Goal: Find specific page/section: Find specific page/section

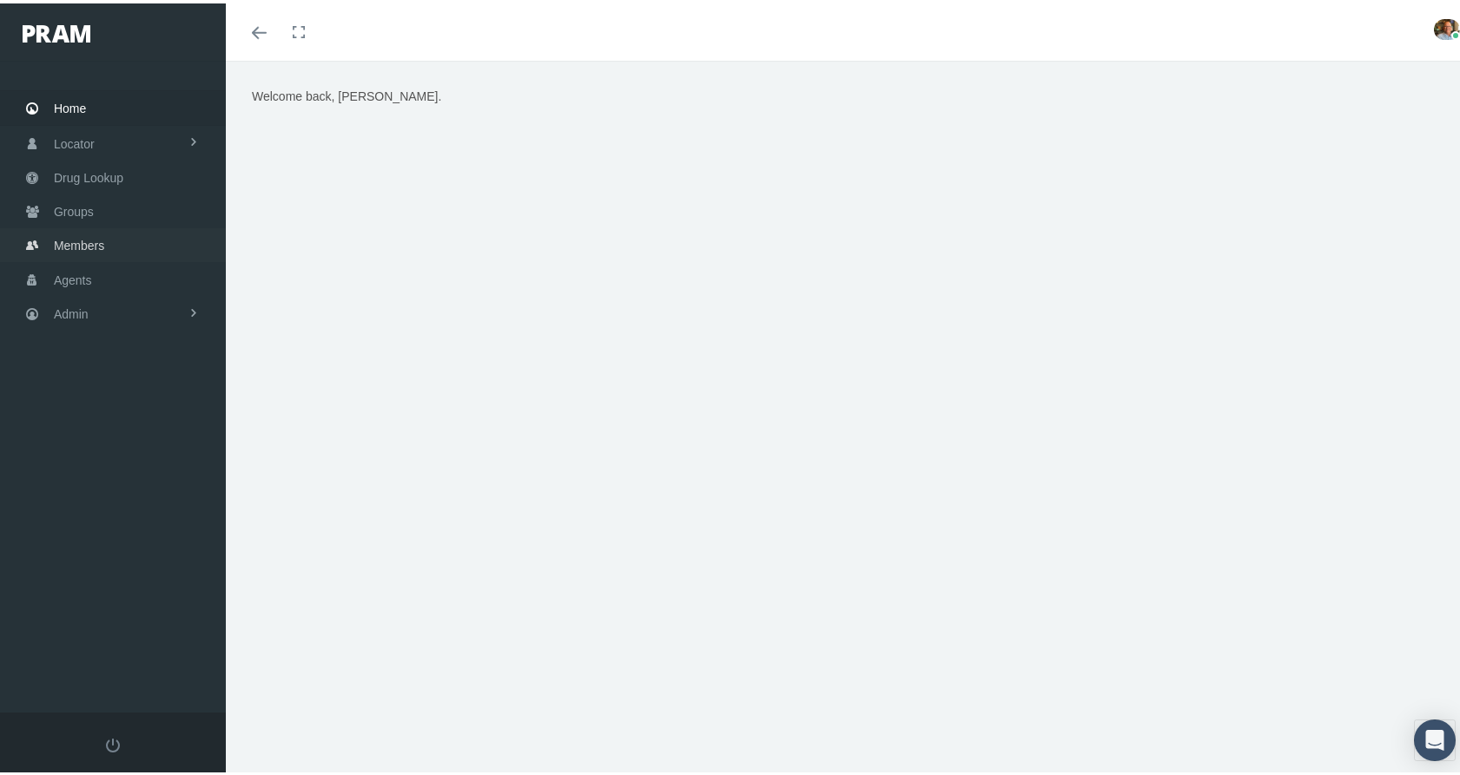
click at [62, 235] on span "Members" at bounding box center [79, 242] width 50 height 33
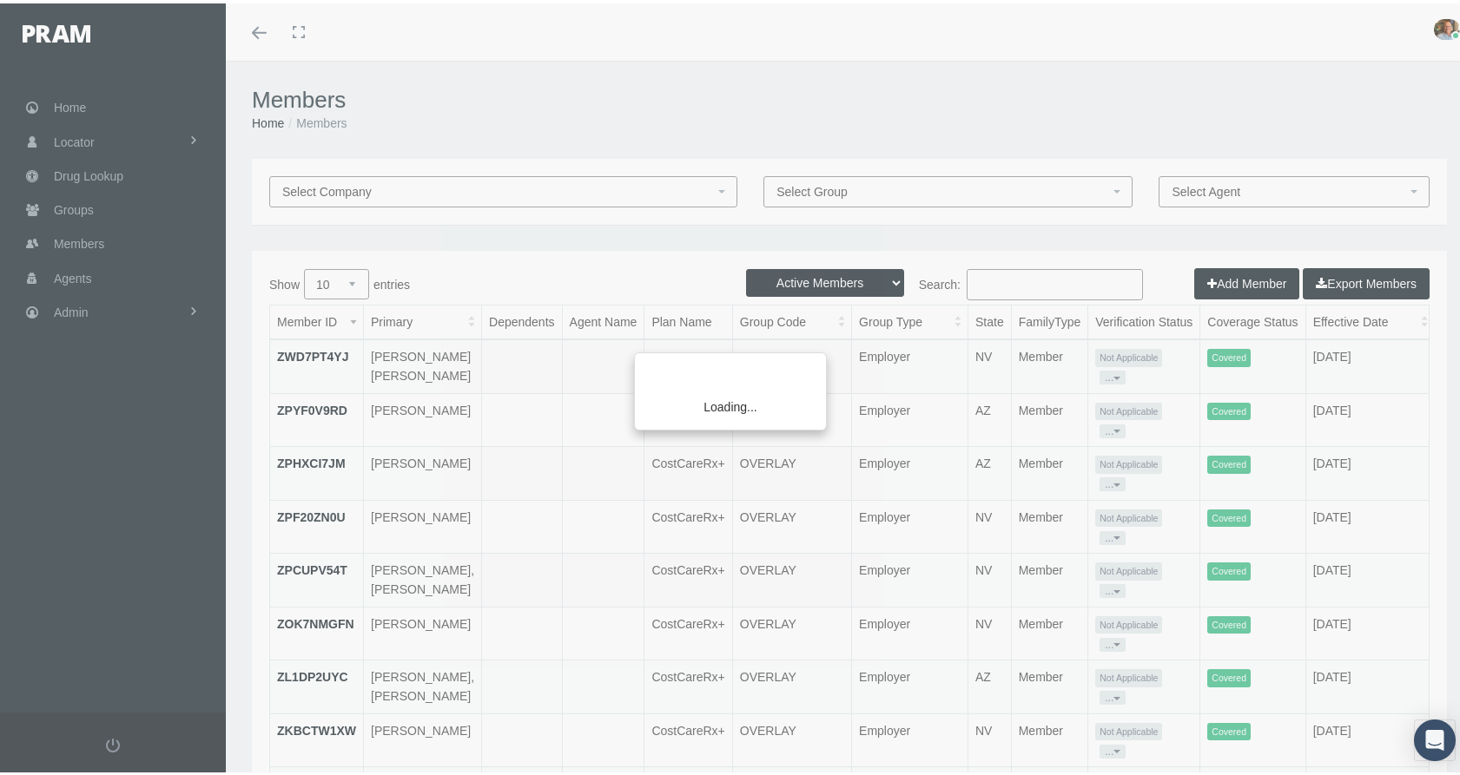
click at [1039, 287] on div "Loading..." at bounding box center [730, 387] width 1460 height 775
click at [1037, 275] on div "Loading..." at bounding box center [730, 387] width 1460 height 775
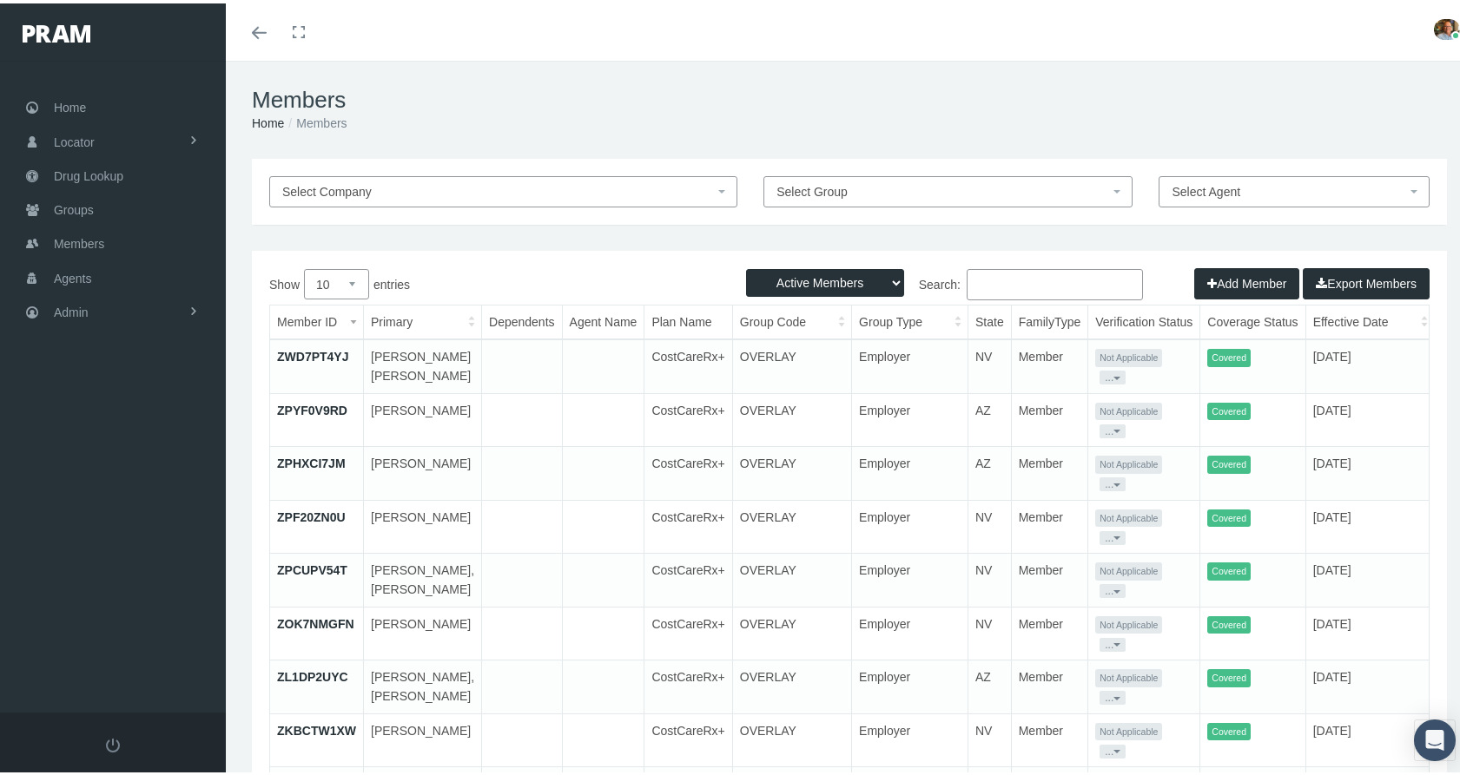
click at [1034, 276] on input "Search:" at bounding box center [1055, 281] width 176 height 31
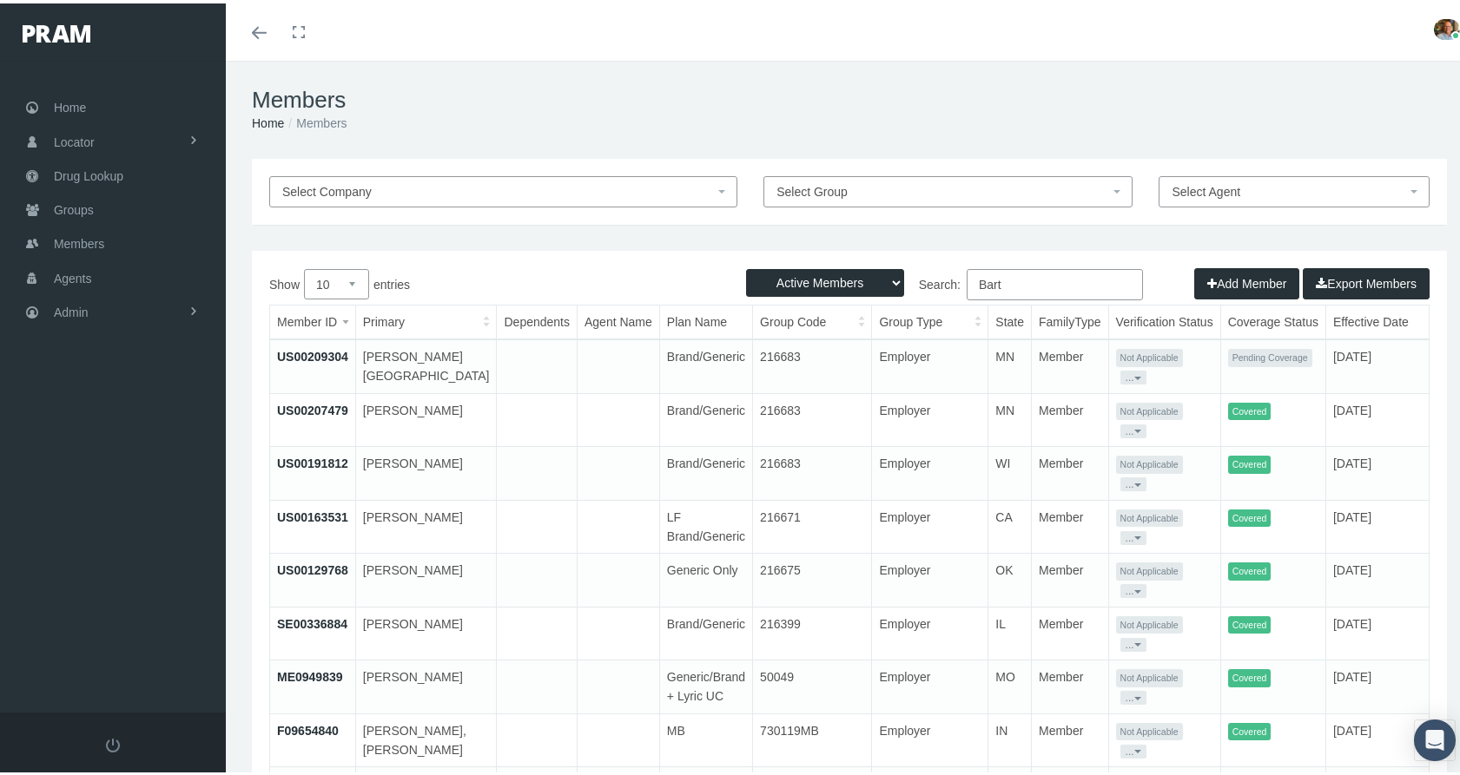
type input "Bart"
click at [359, 290] on select "10 25 50 100" at bounding box center [336, 281] width 65 height 30
select select "100"
click at [304, 266] on select "10 25 50 100" at bounding box center [336, 281] width 65 height 30
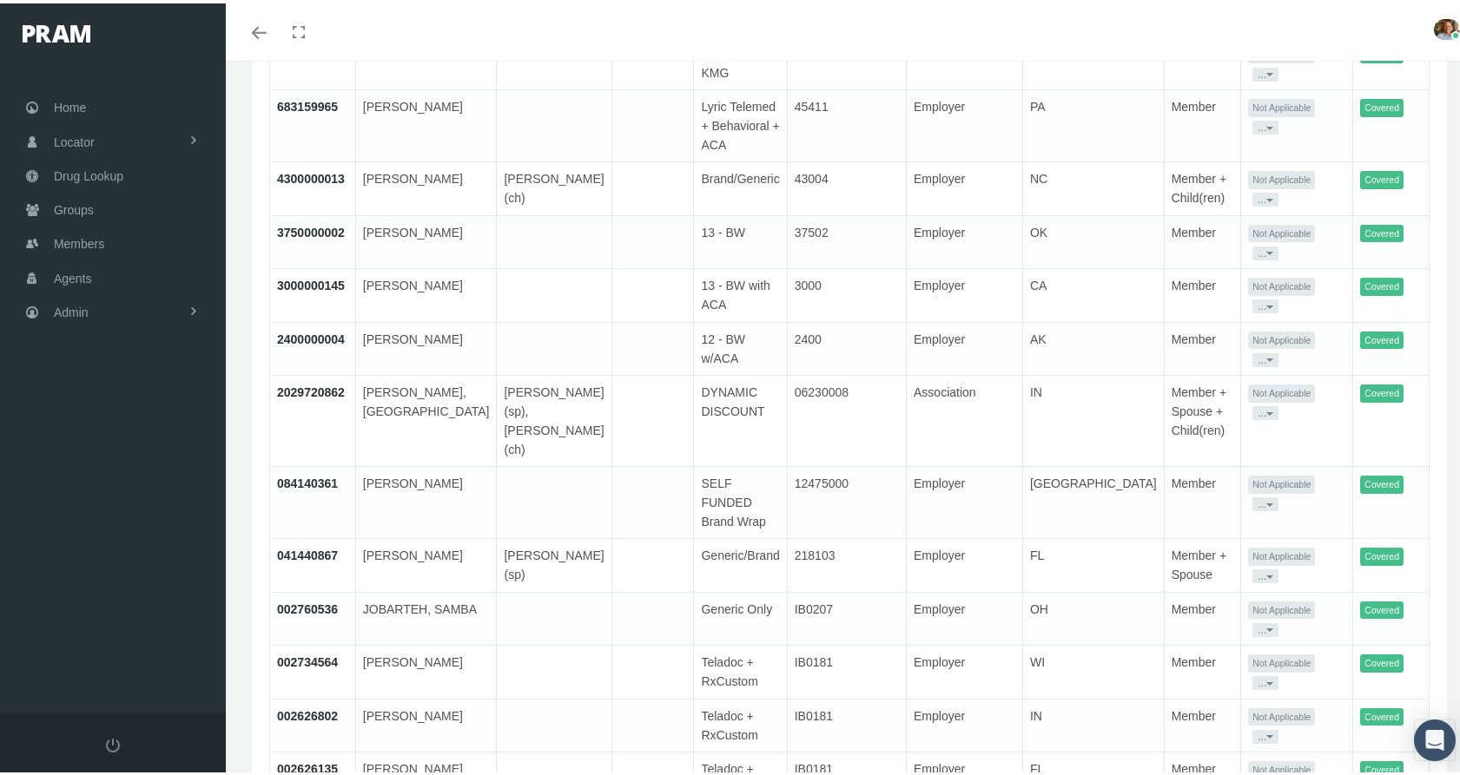
scroll to position [1563, 0]
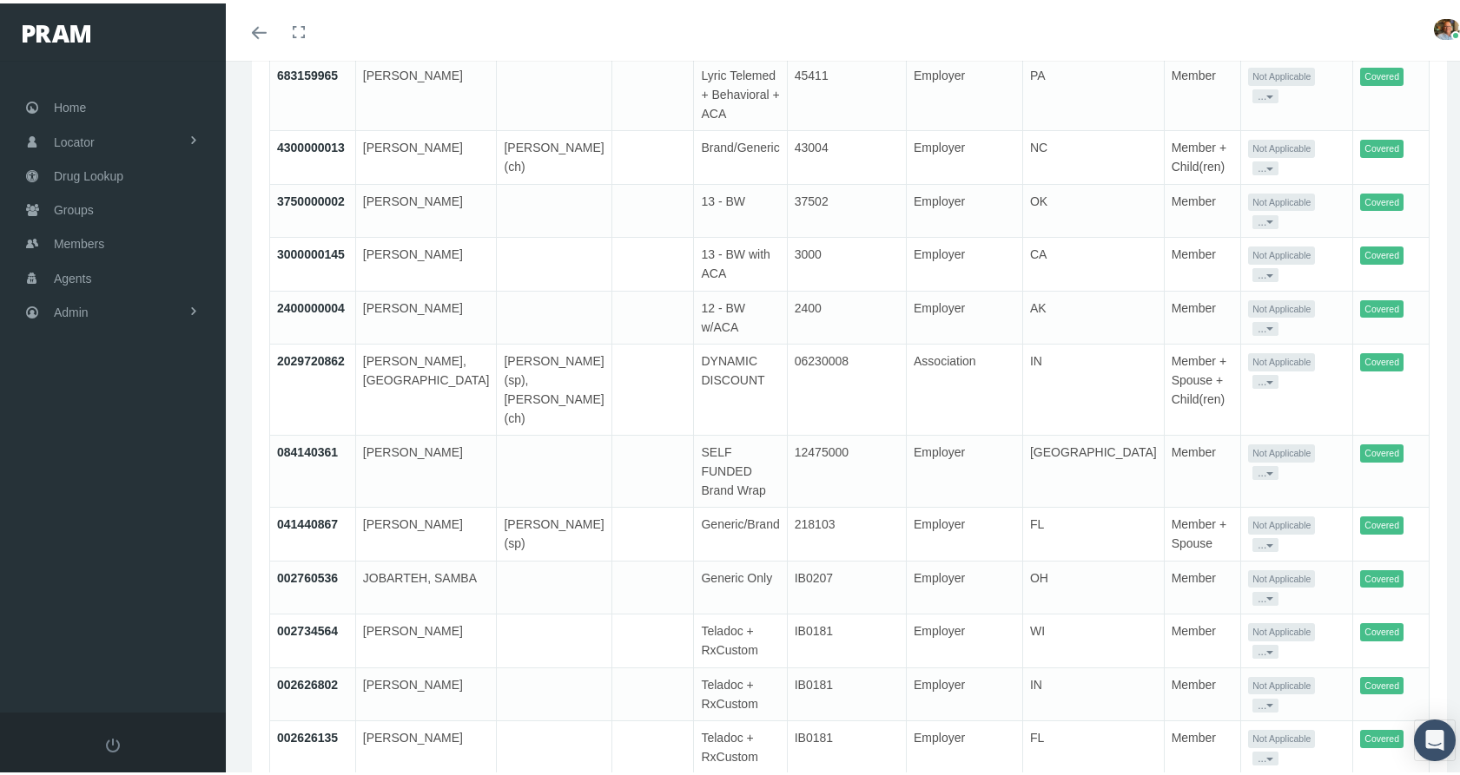
click at [313, 514] on link "041440867" at bounding box center [307, 521] width 61 height 14
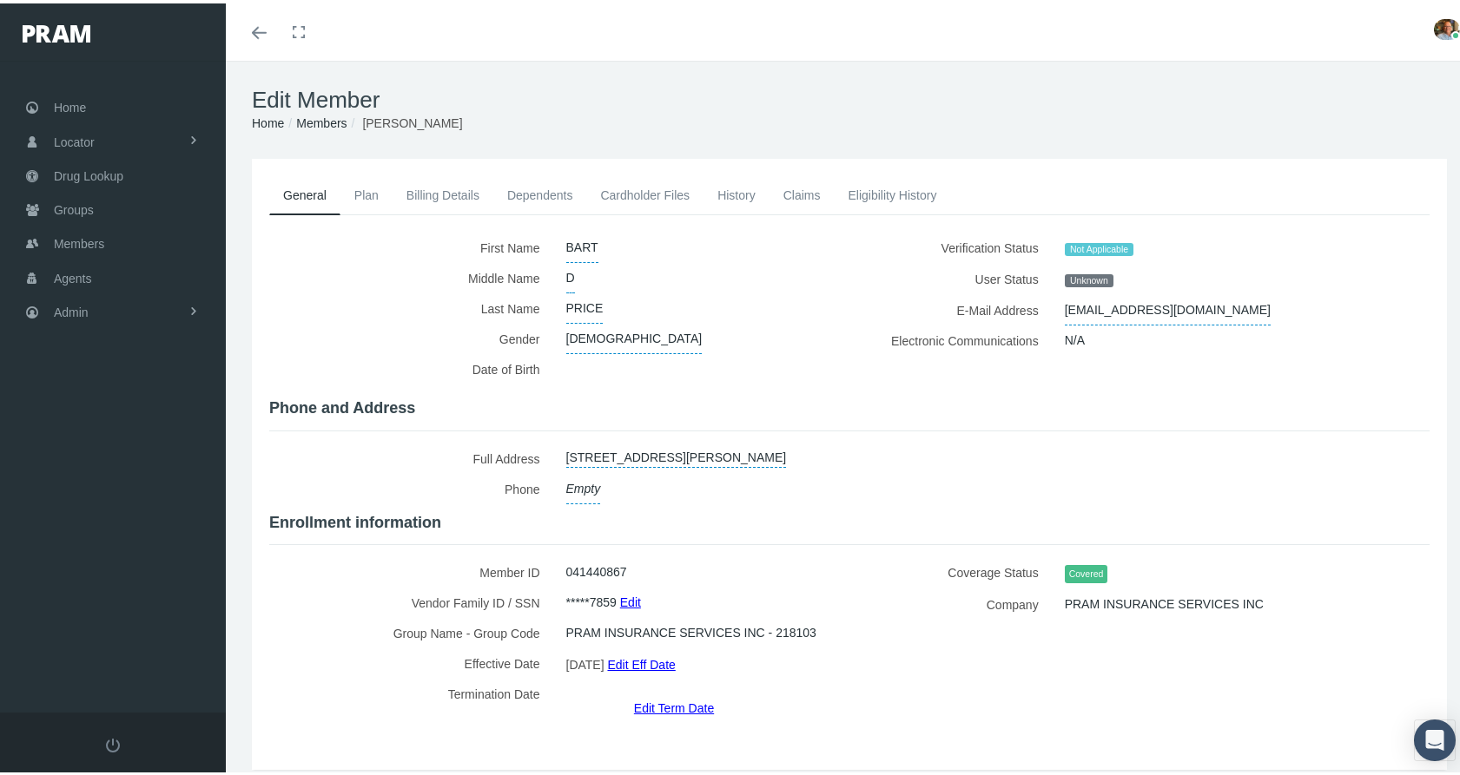
click at [617, 199] on link "Cardholder Files" at bounding box center [644, 192] width 117 height 38
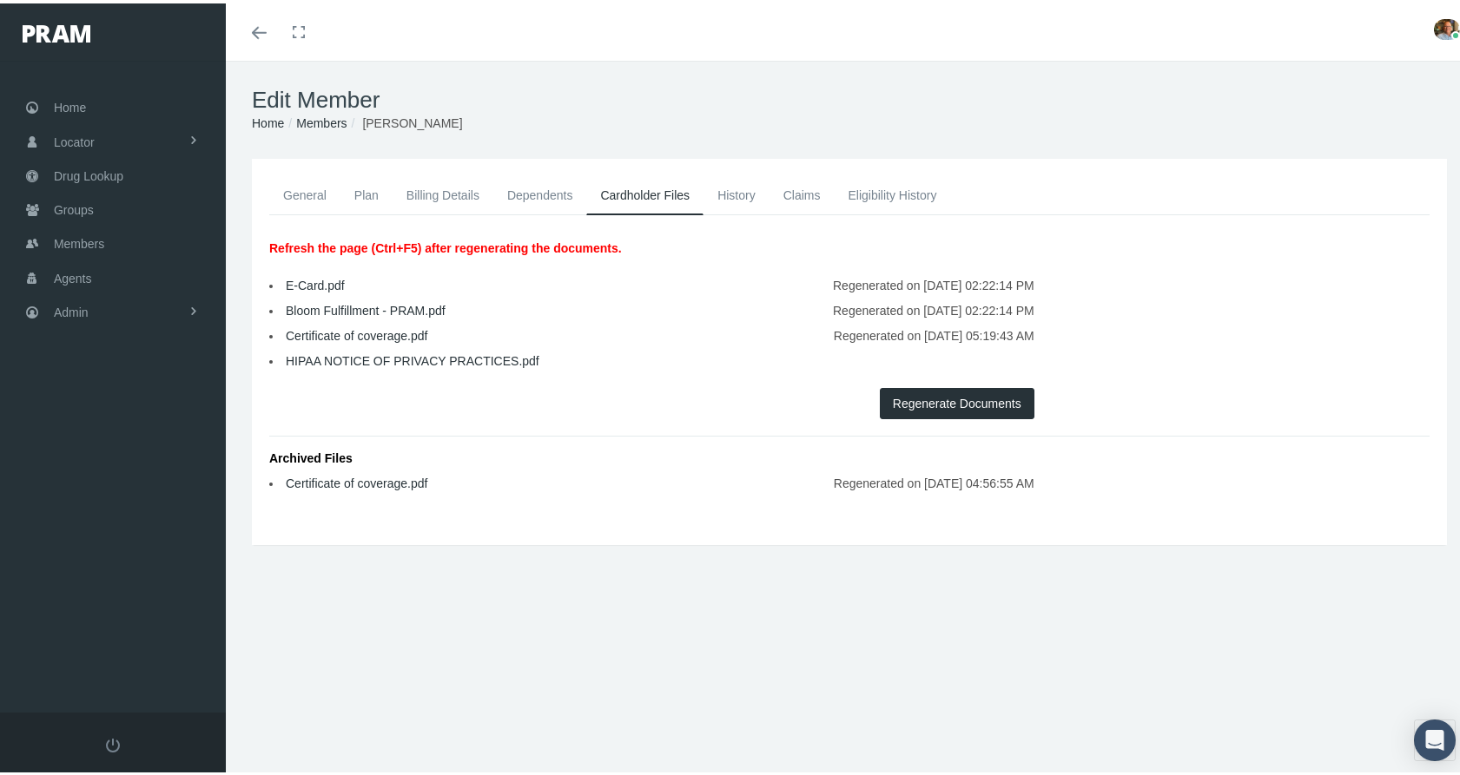
click at [915, 397] on button "Regenerate Documents" at bounding box center [957, 400] width 155 height 31
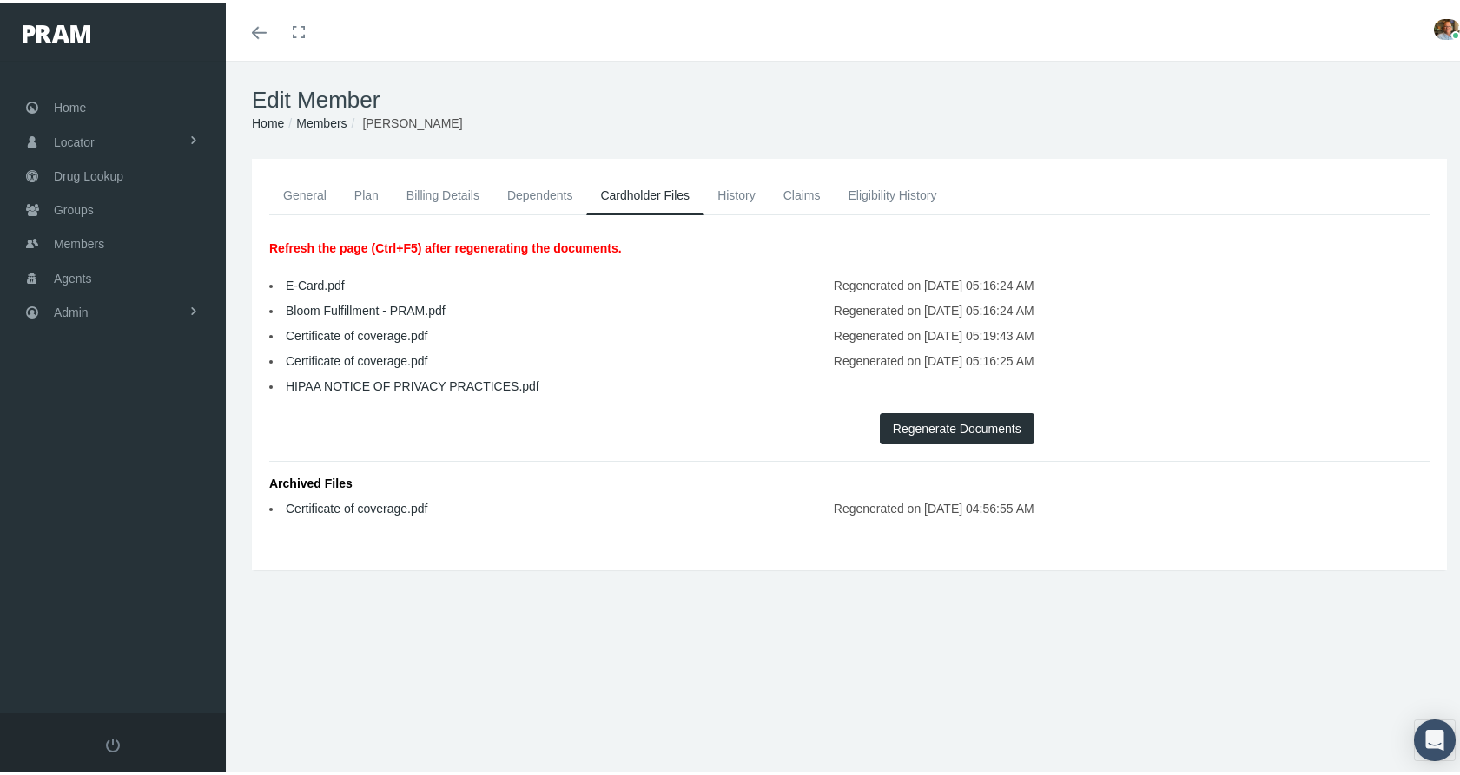
click at [308, 192] on link "General" at bounding box center [304, 192] width 71 height 38
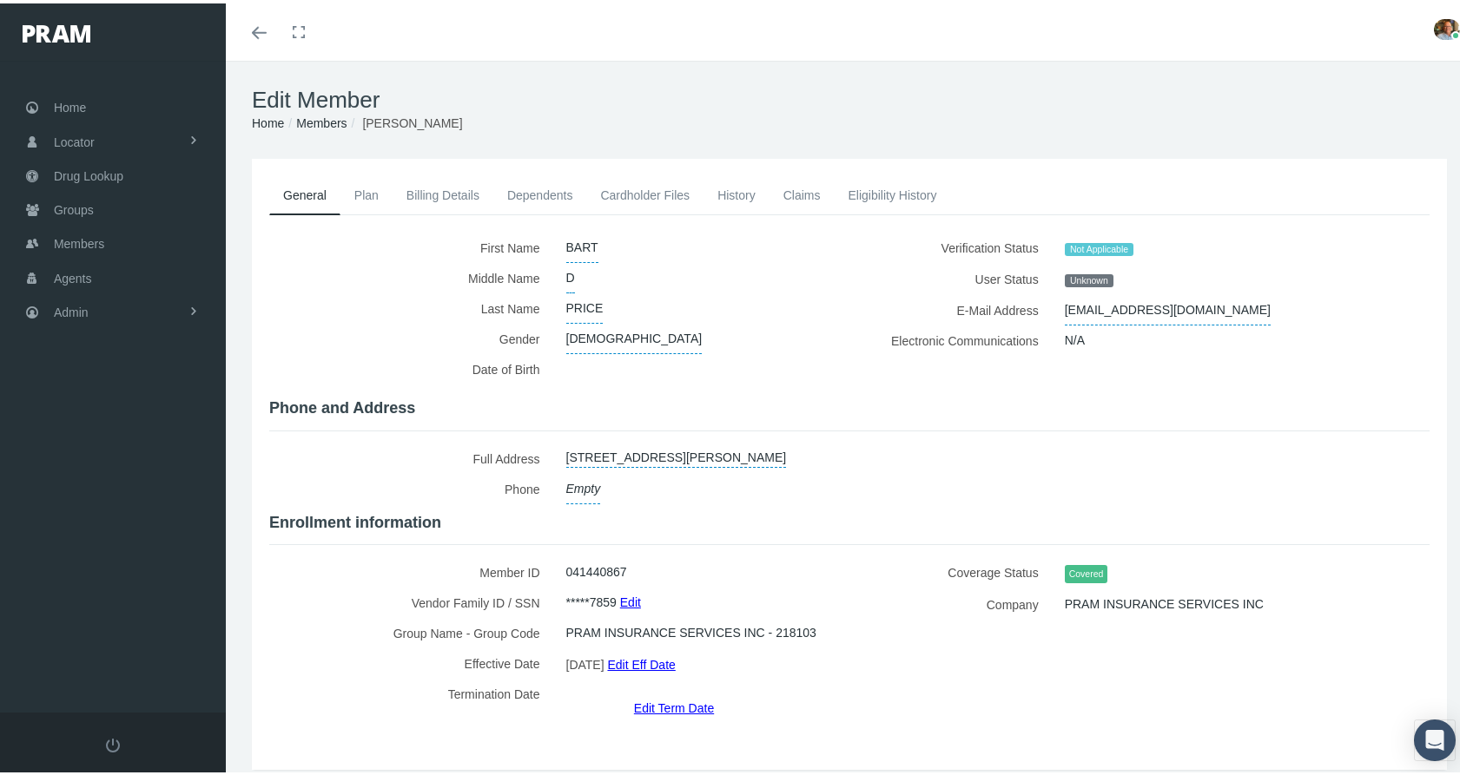
click at [668, 191] on link "Cardholder Files" at bounding box center [644, 192] width 117 height 38
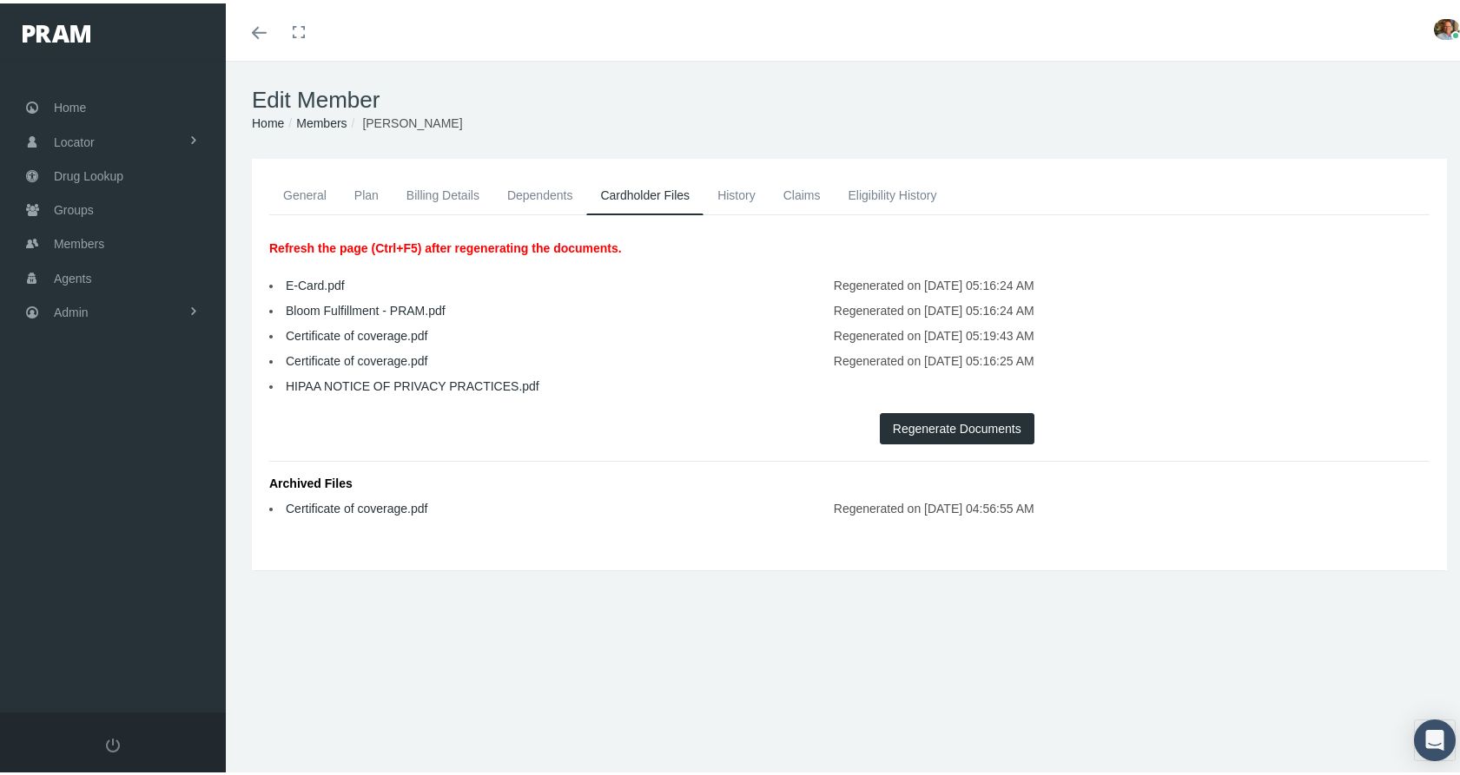
click at [707, 191] on link "History" at bounding box center [736, 192] width 66 height 38
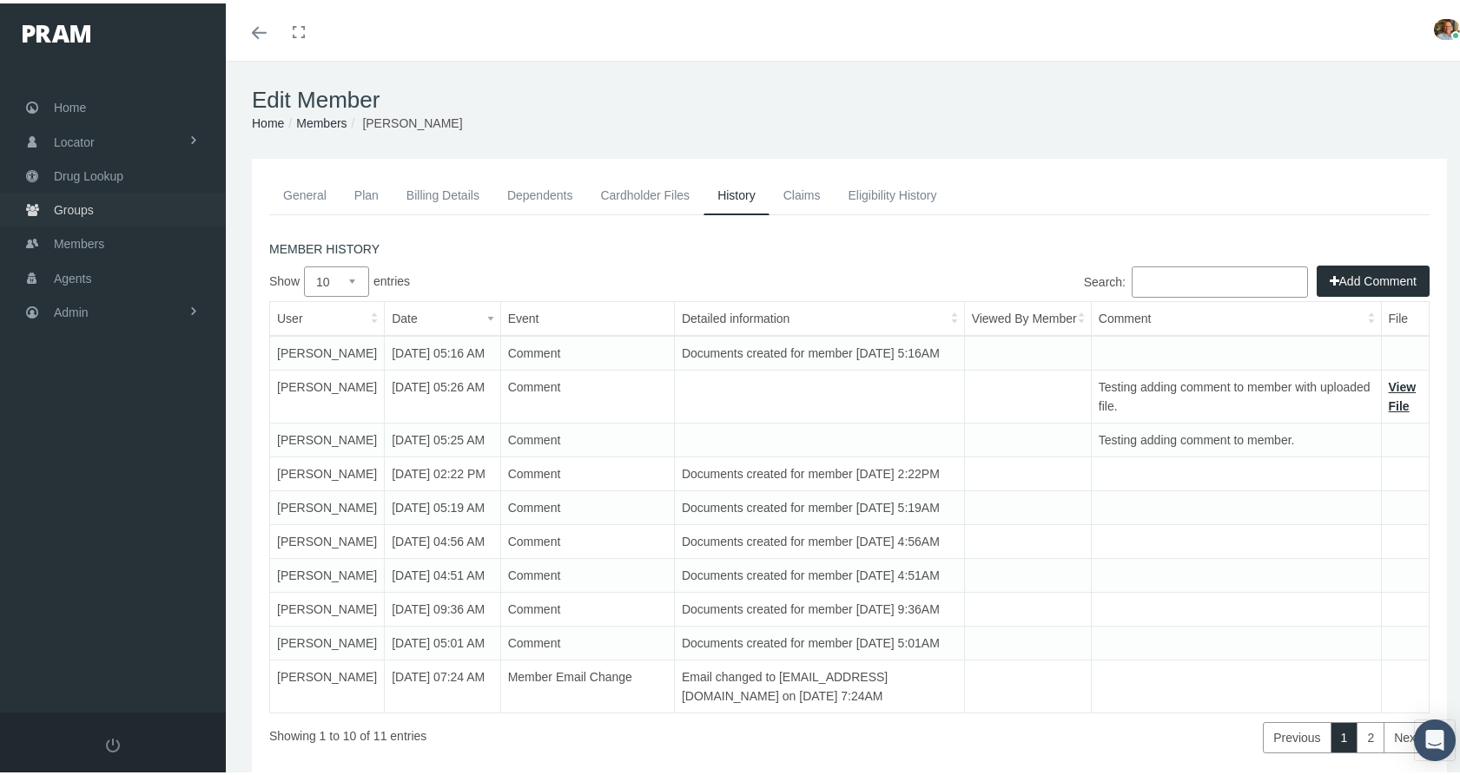
click at [78, 202] on span "Groups" at bounding box center [74, 206] width 40 height 33
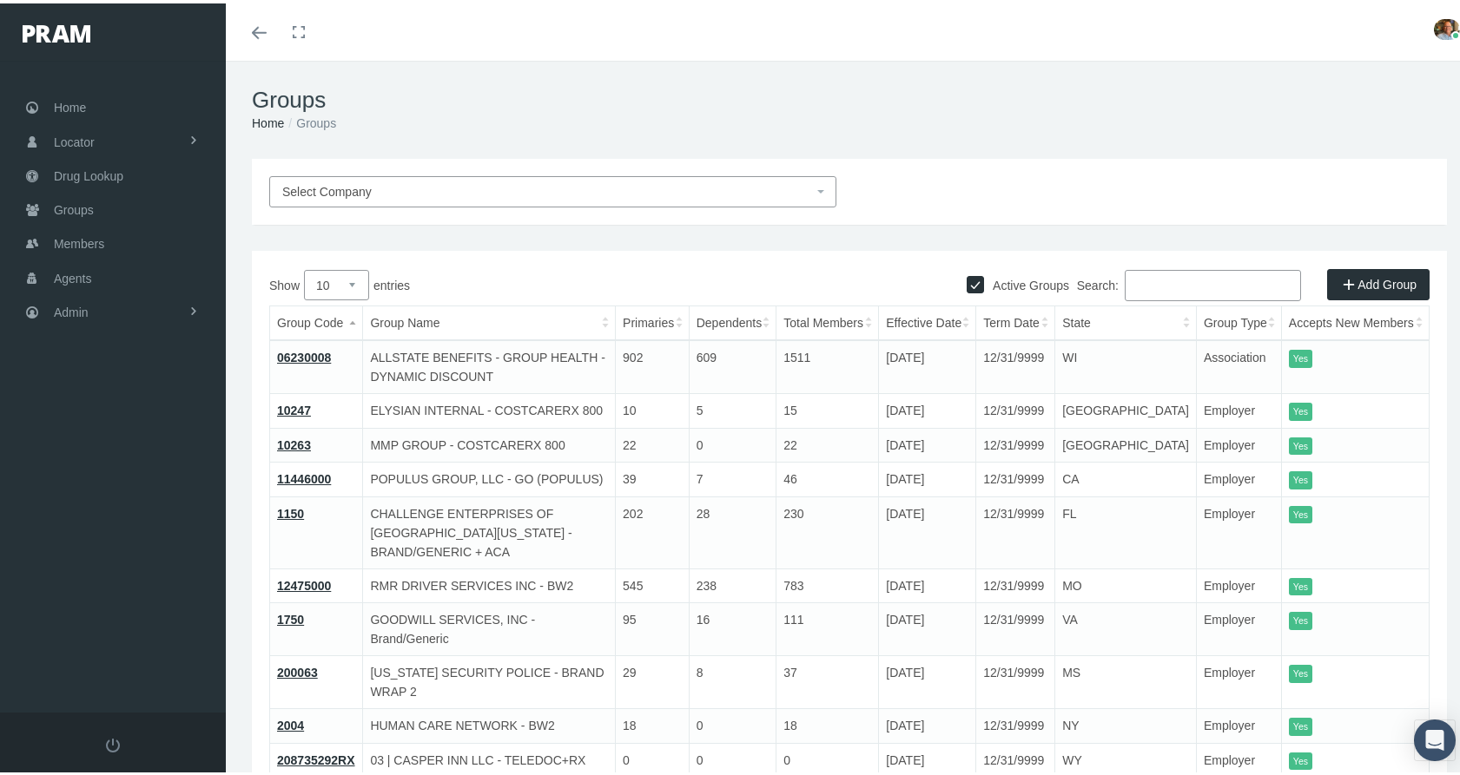
click at [293, 190] on span "Select Company" at bounding box center [326, 188] width 89 height 14
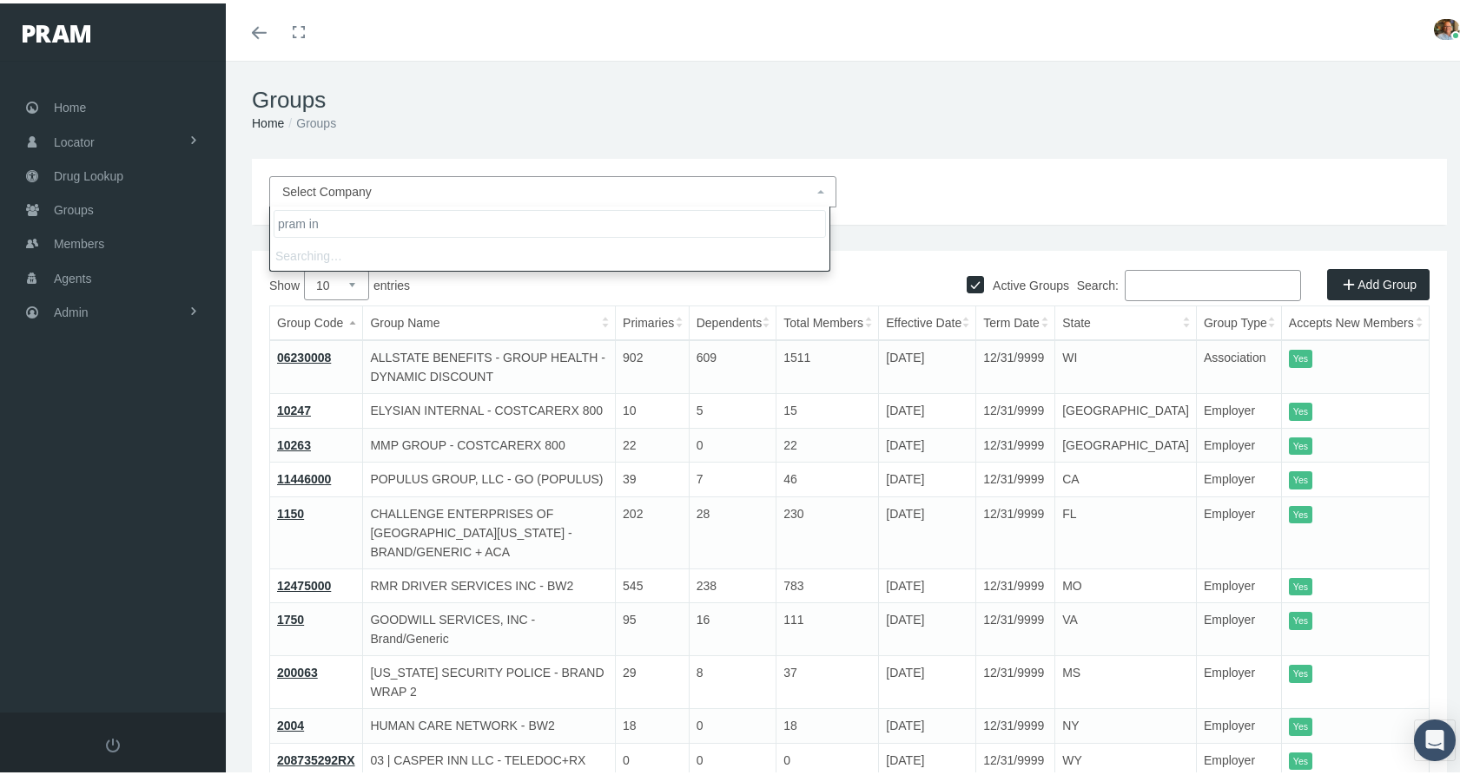
type input "pram ins"
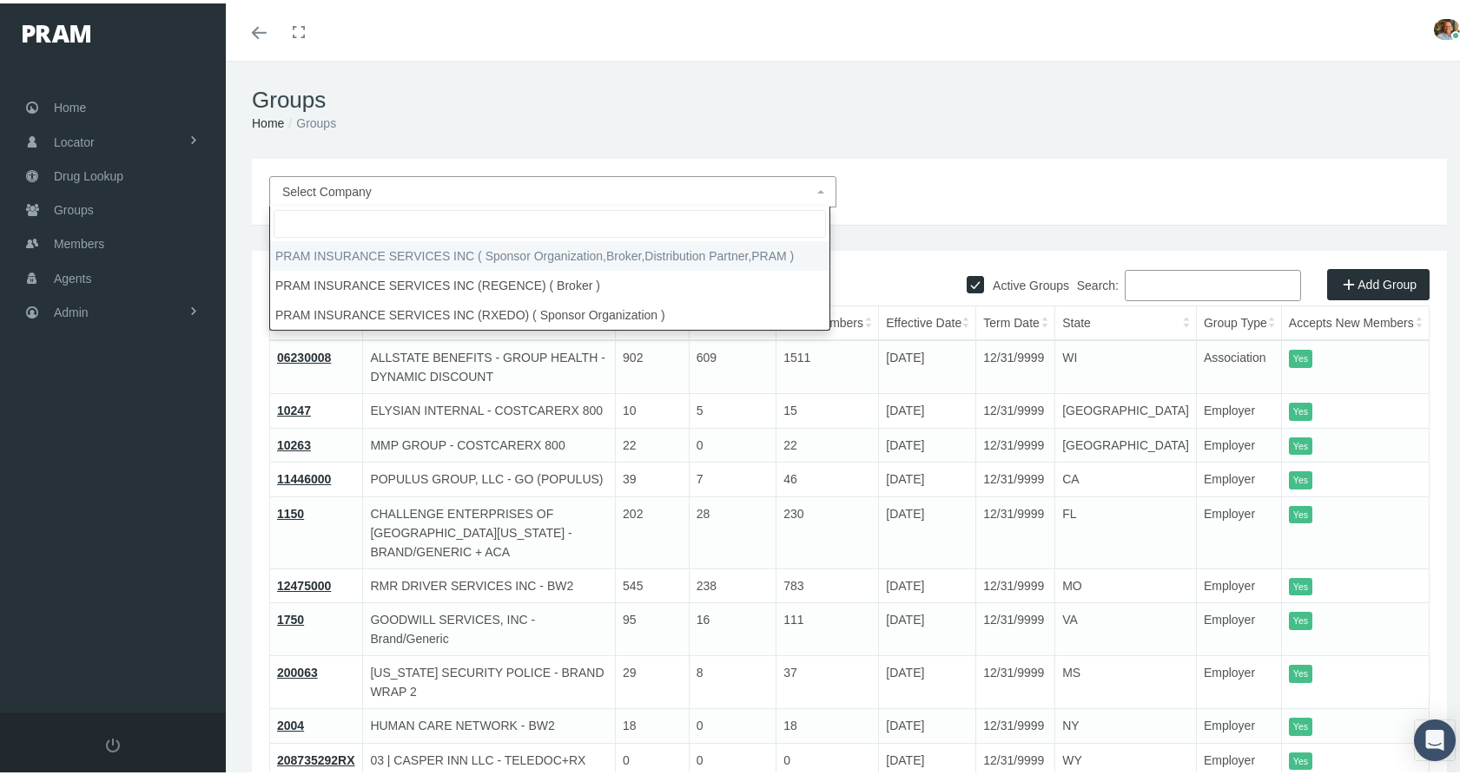
select select "53"
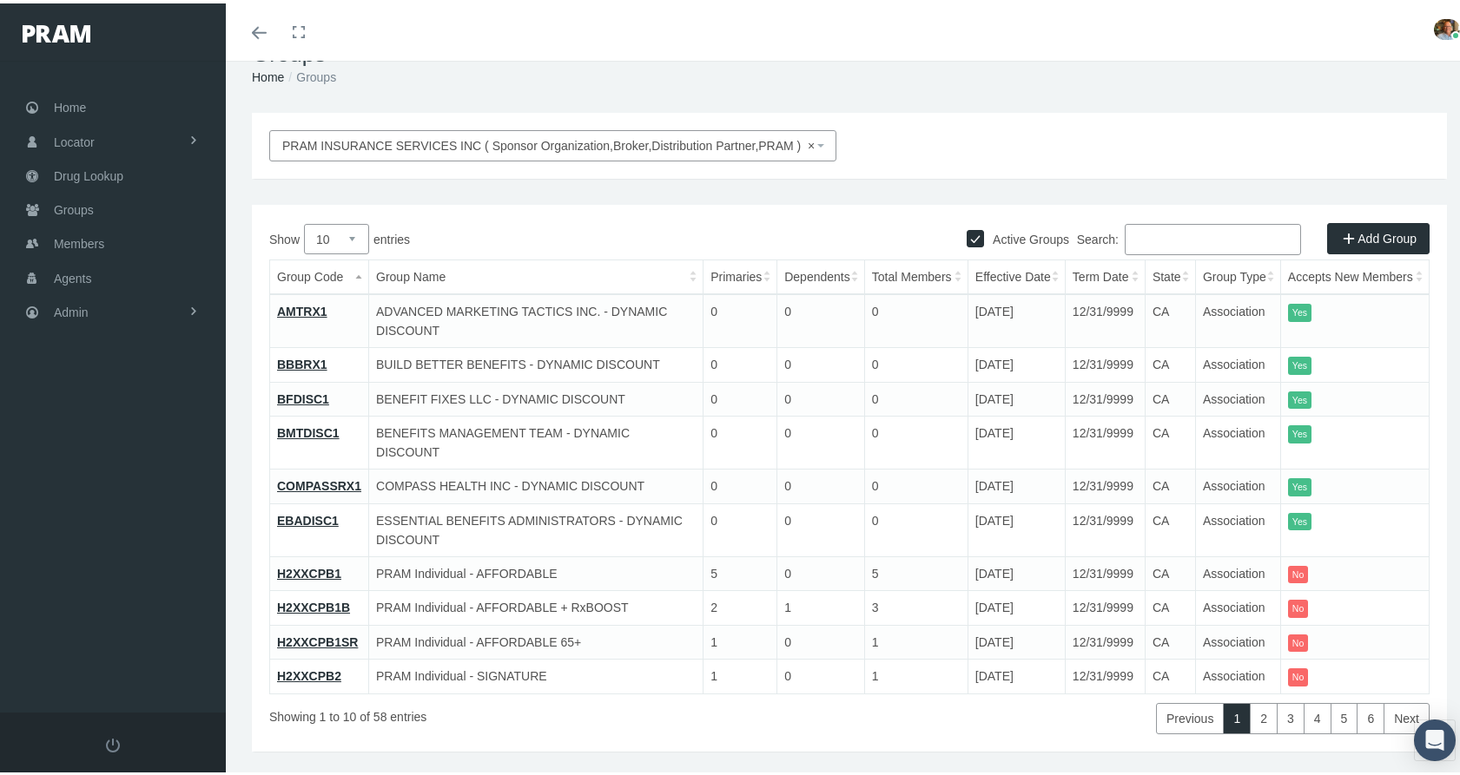
scroll to position [71, 0]
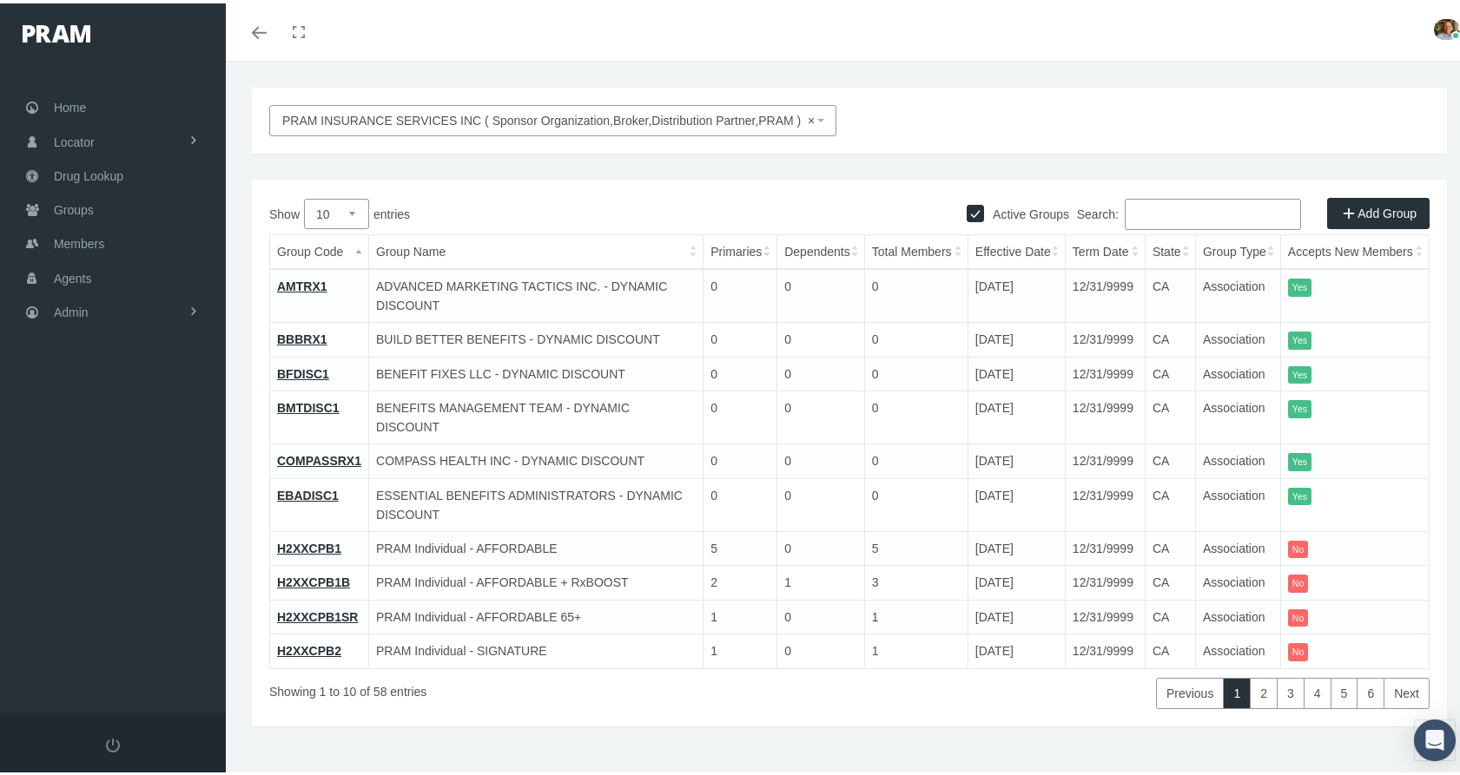
click at [355, 209] on select "10 25 50 100" at bounding box center [336, 210] width 65 height 30
select select "100"
click at [304, 195] on select "10 25 50 100" at bounding box center [336, 210] width 65 height 30
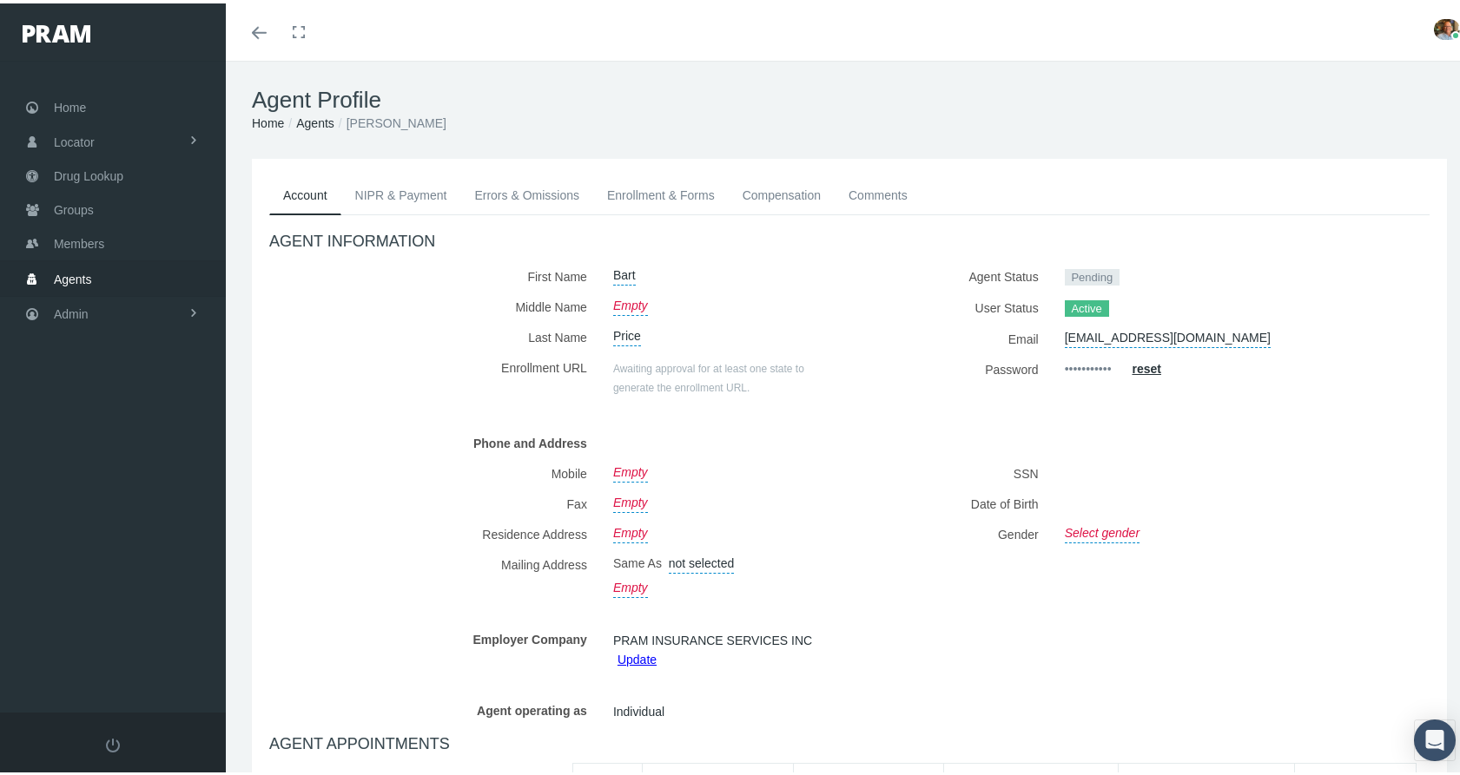
click at [620, 195] on link "Enrollment & Forms" at bounding box center [660, 192] width 135 height 38
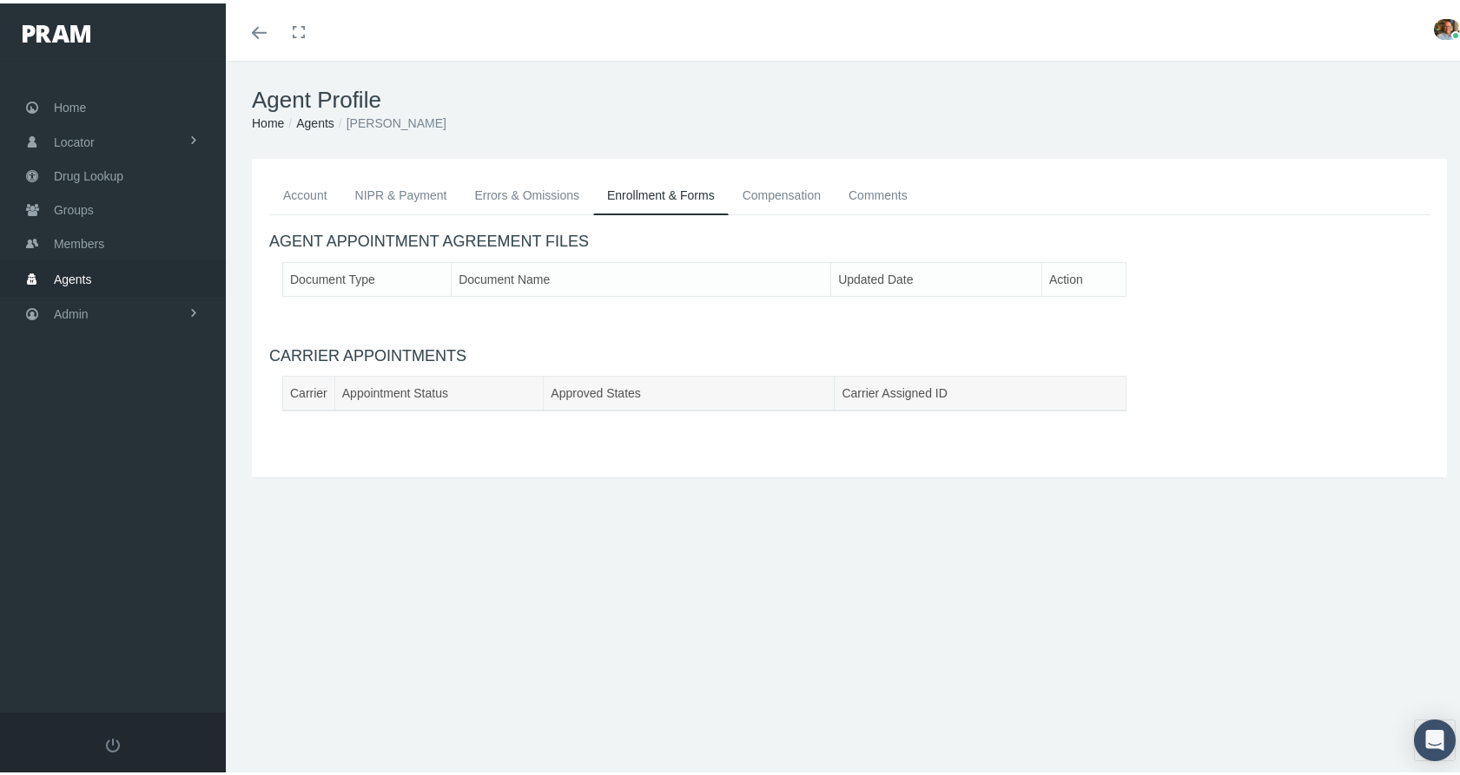
click at [316, 188] on link "Account" at bounding box center [305, 192] width 72 height 38
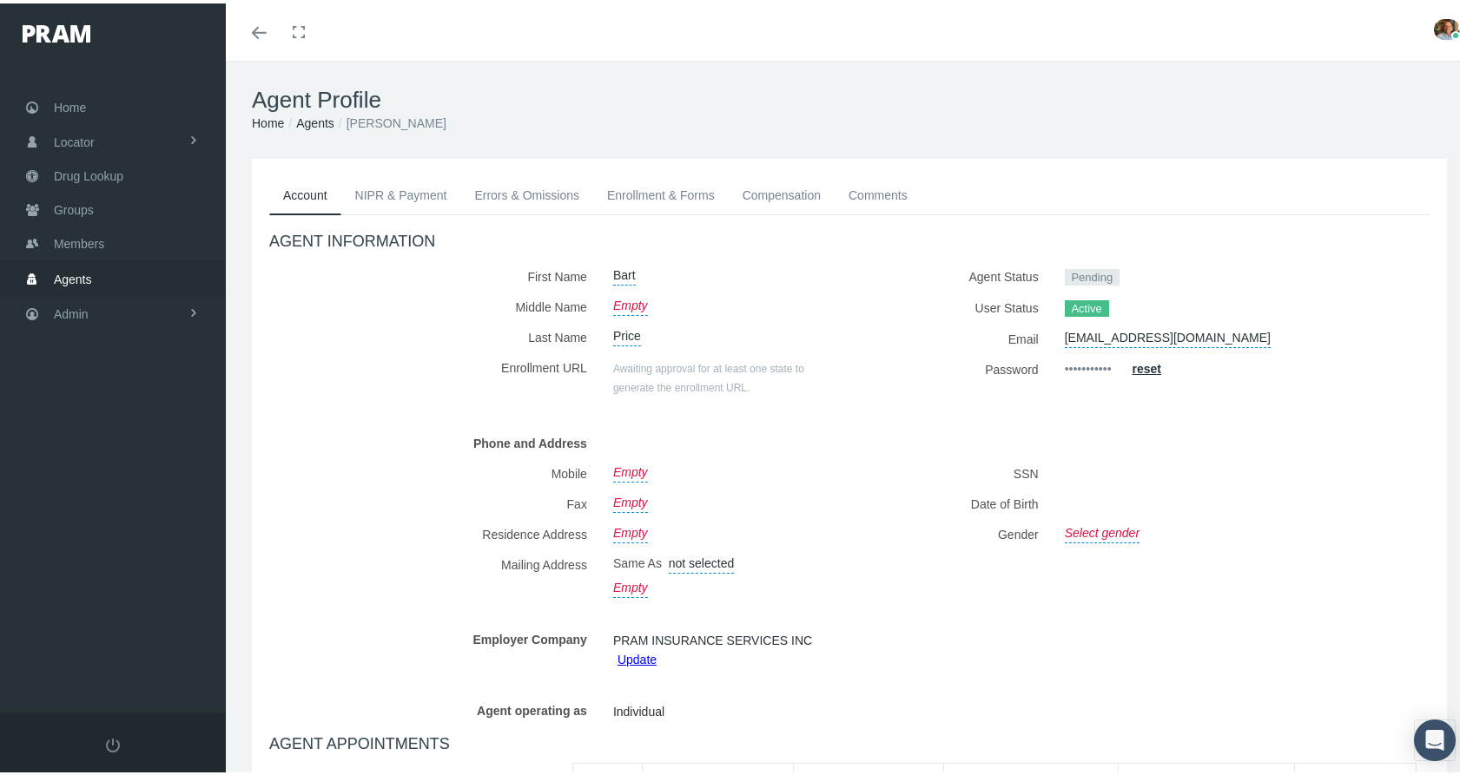
click at [628, 194] on link "Enrollment & Forms" at bounding box center [660, 192] width 135 height 38
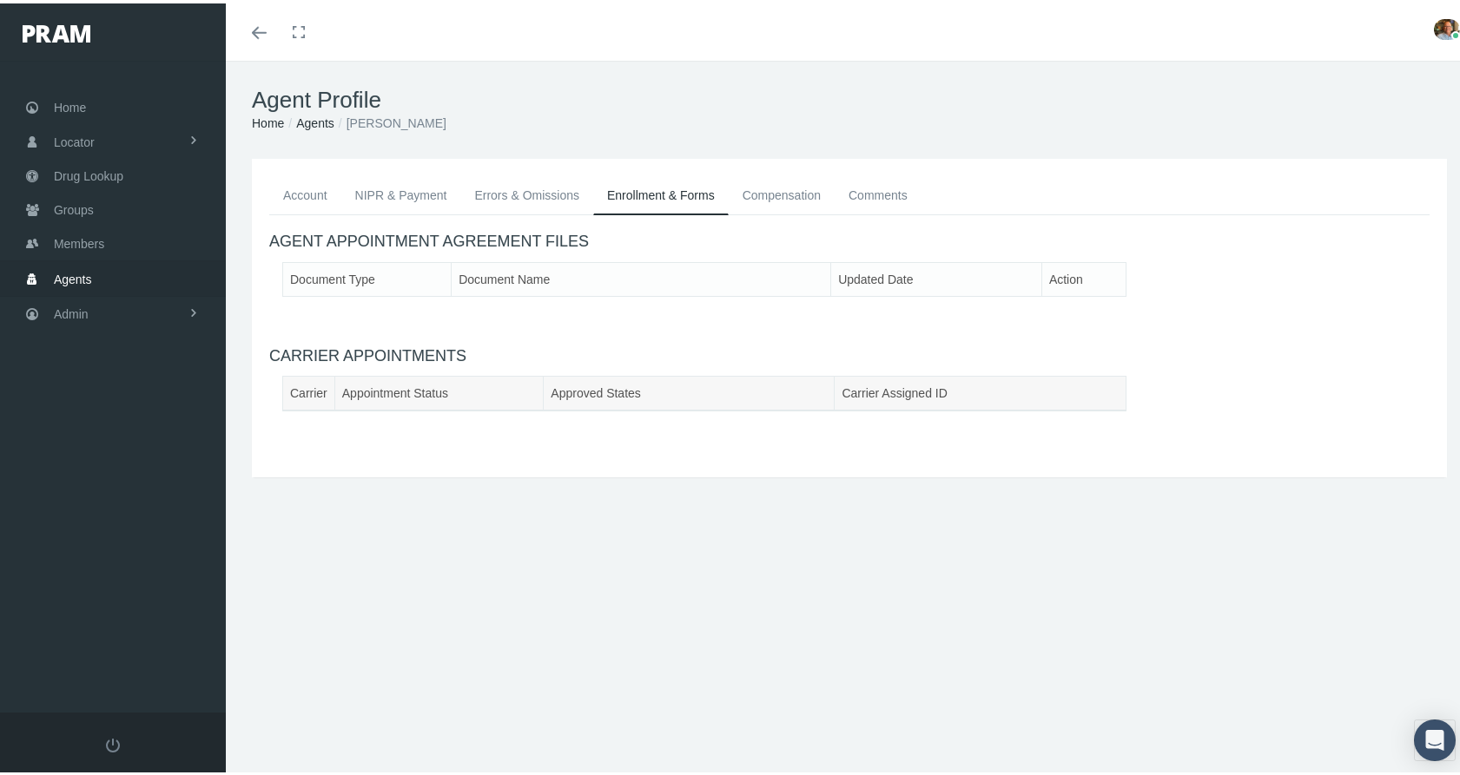
click at [326, 199] on link "Account" at bounding box center [305, 192] width 72 height 38
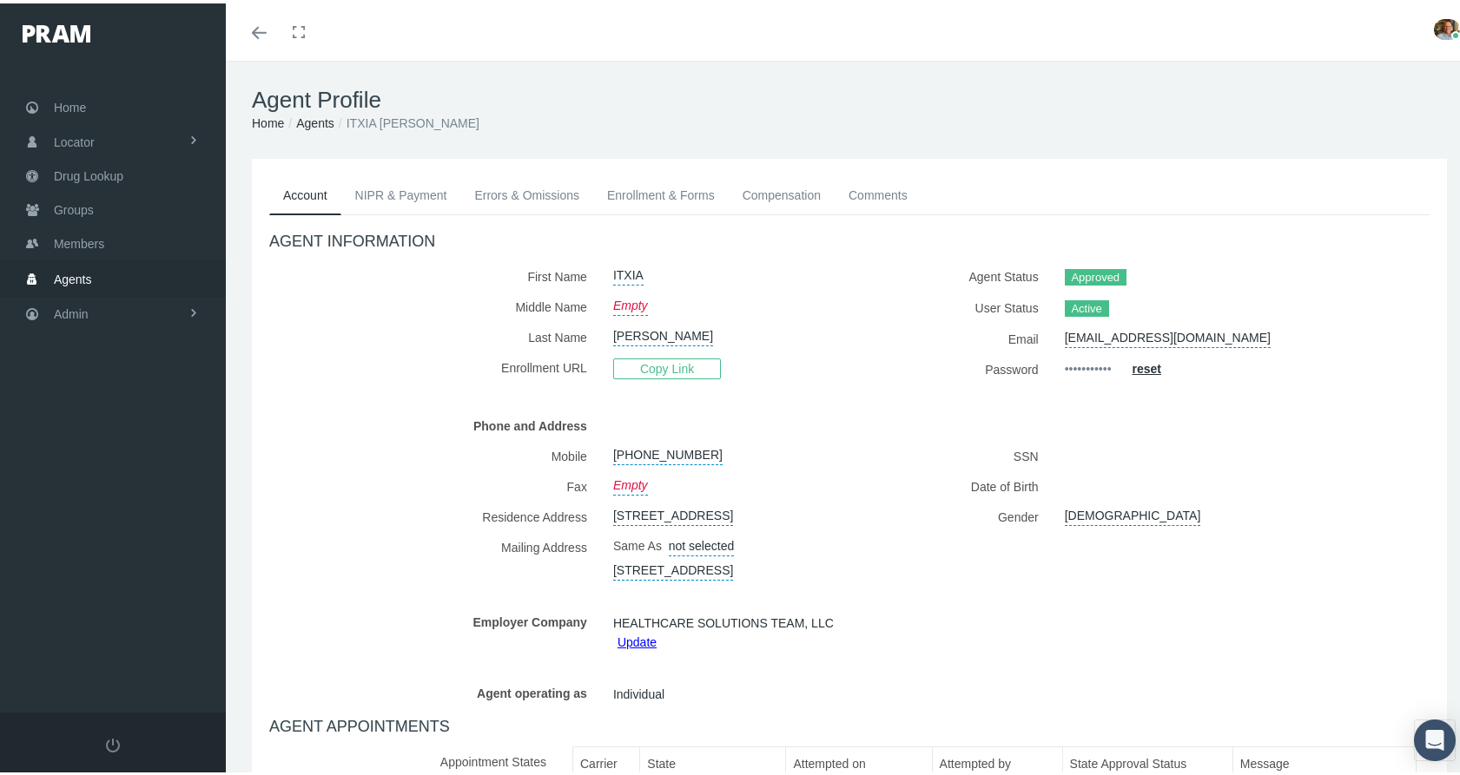
click at [675, 184] on link "Enrollment & Forms" at bounding box center [660, 192] width 135 height 38
